Goal: Use online tool/utility: Utilize a website feature to perform a specific function

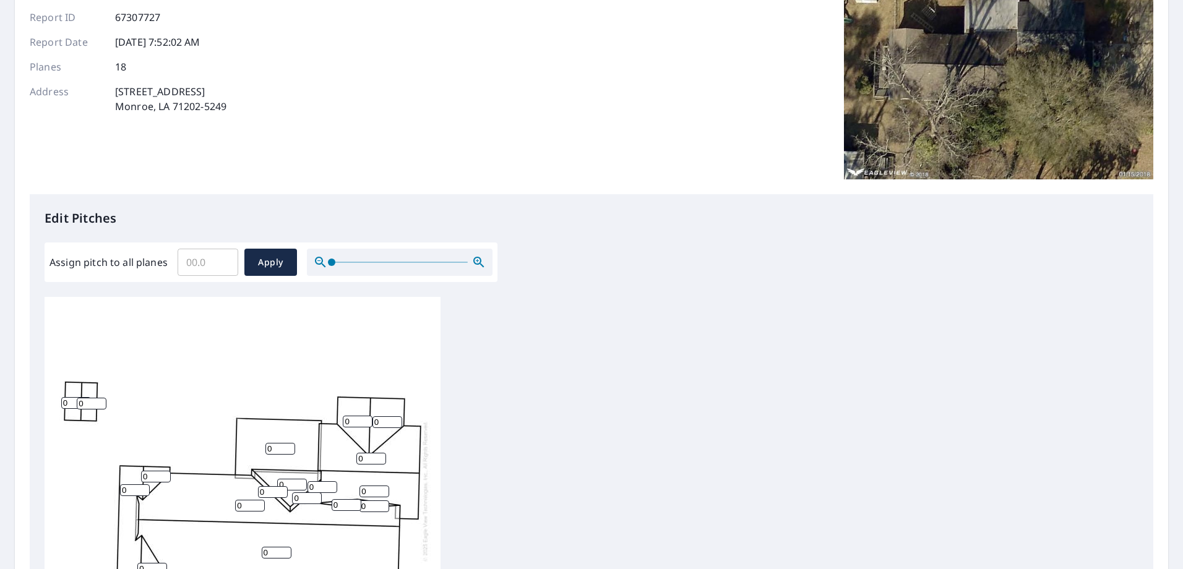
scroll to position [186, 0]
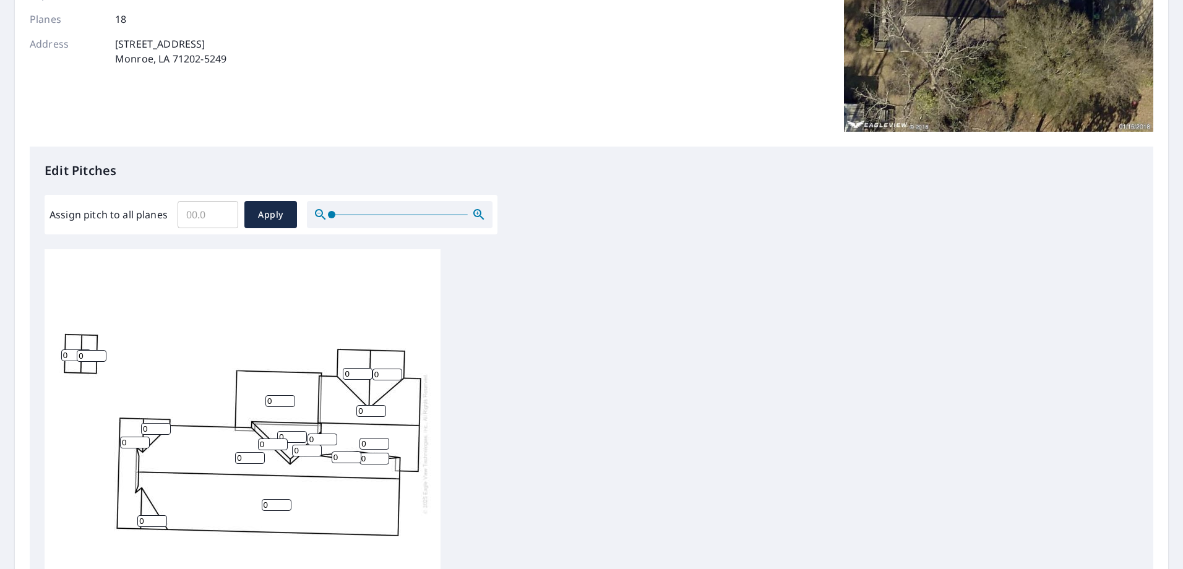
click at [99, 358] on input "0" at bounding box center [92, 356] width 30 height 12
type input "4"
click at [74, 355] on input "0" at bounding box center [76, 356] width 30 height 12
type input "04"
click at [207, 215] on input "Assign pitch to all planes" at bounding box center [208, 214] width 61 height 35
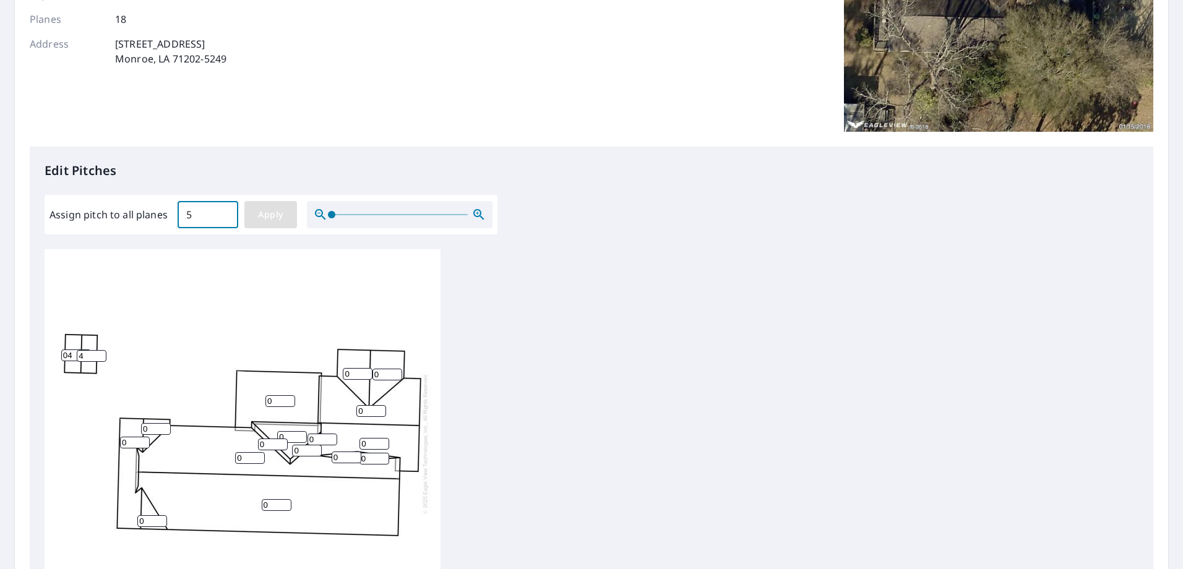
type input "5"
click at [283, 217] on span "Apply" at bounding box center [270, 214] width 33 height 15
type input "5"
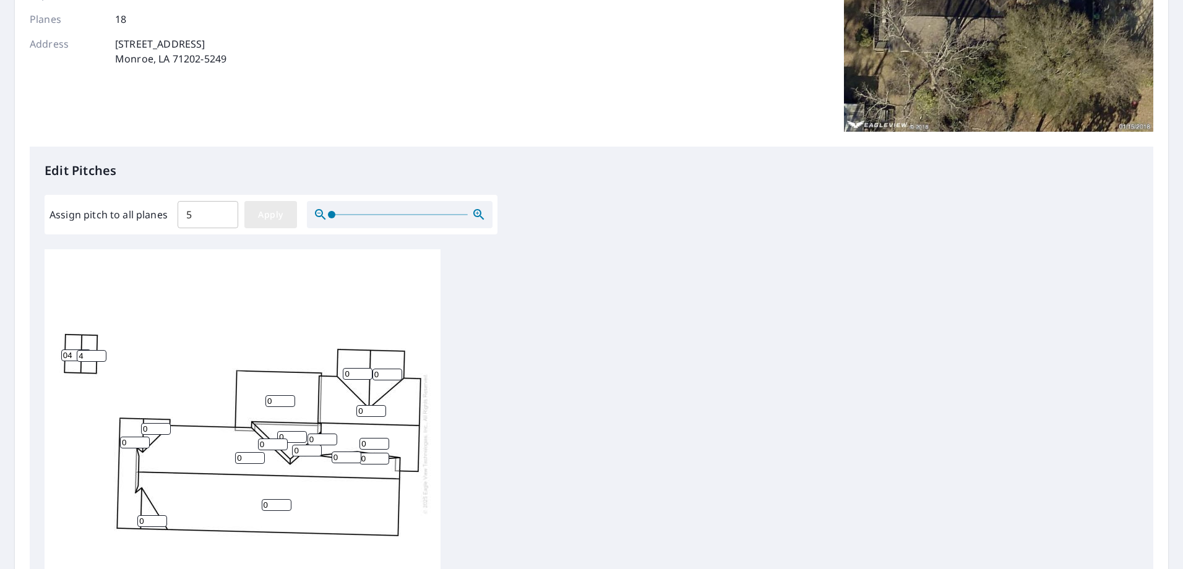
type input "5"
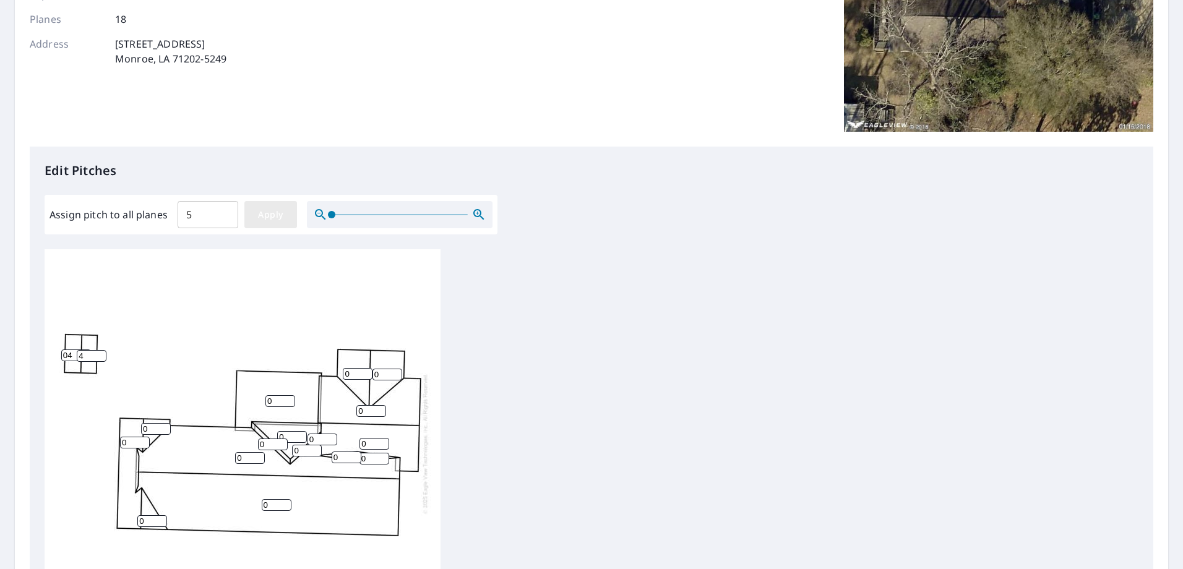
type input "5"
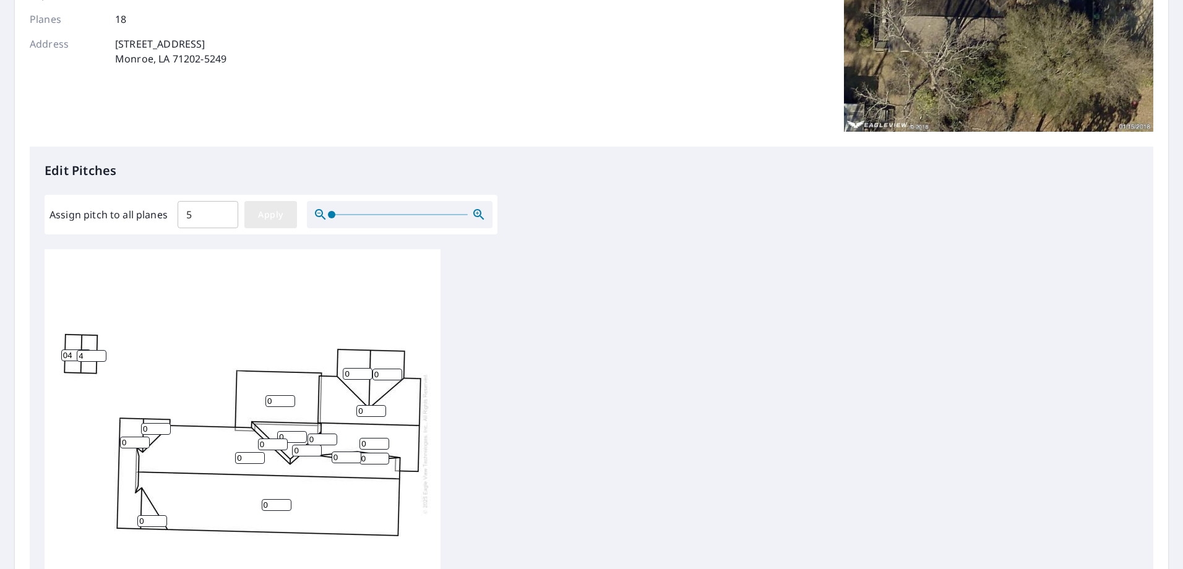
type input "5"
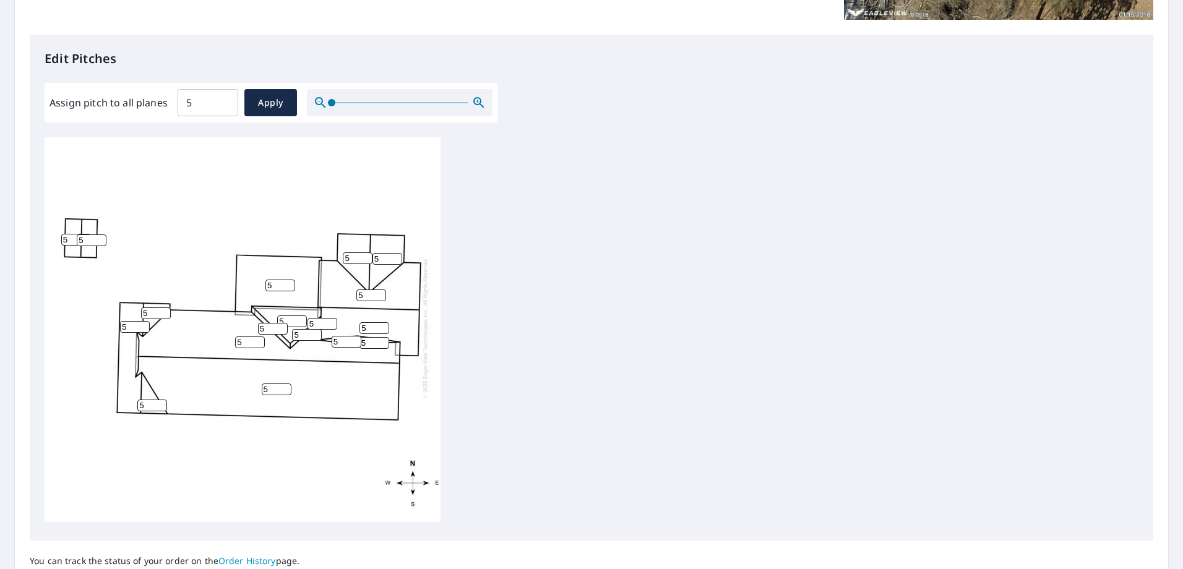
scroll to position [410, 0]
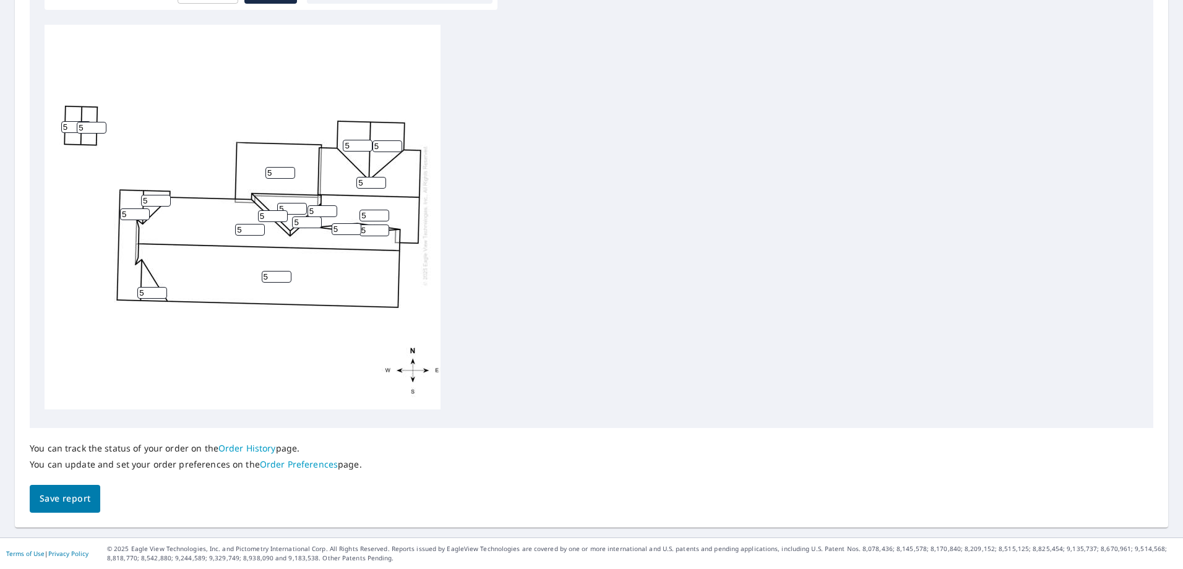
click at [74, 499] on span "Save report" at bounding box center [65, 498] width 51 height 15
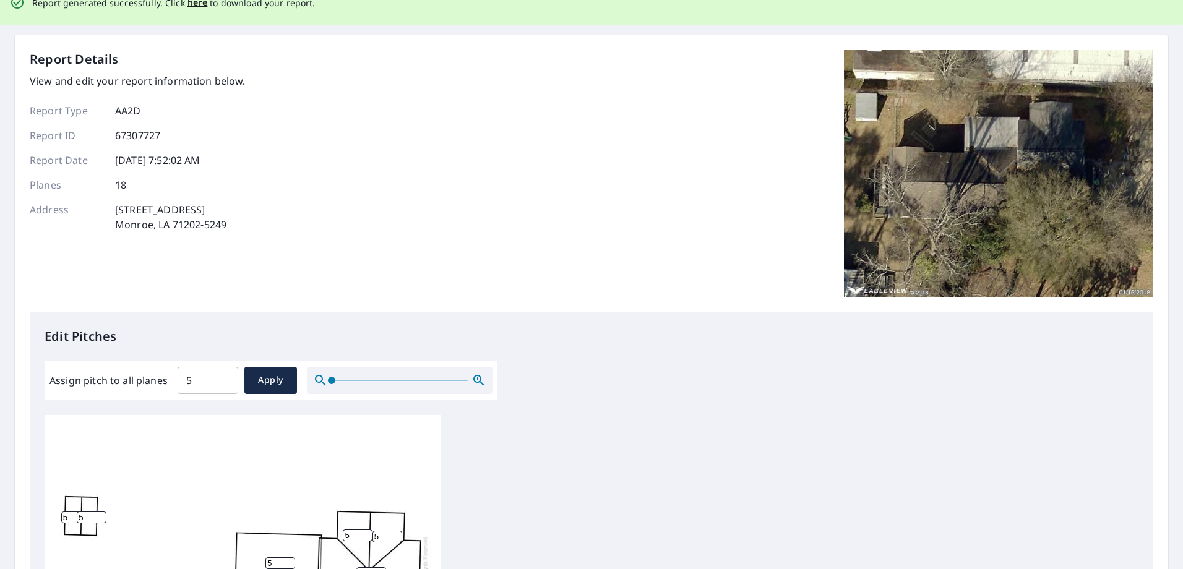
scroll to position [0, 0]
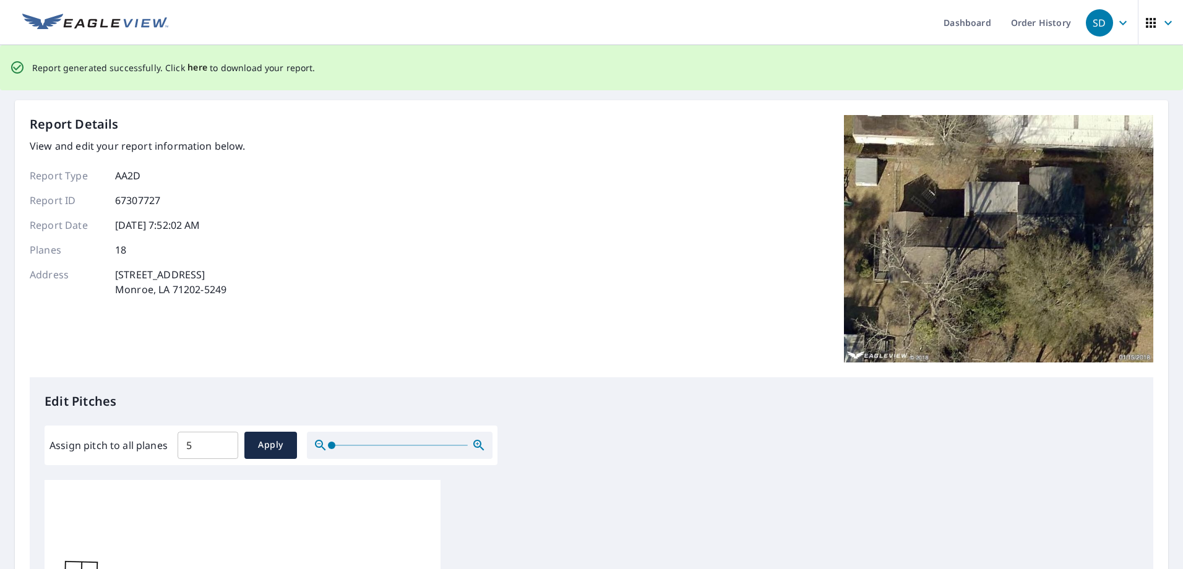
click at [193, 71] on span "here" at bounding box center [198, 67] width 20 height 15
